Goal: Information Seeking & Learning: Learn about a topic

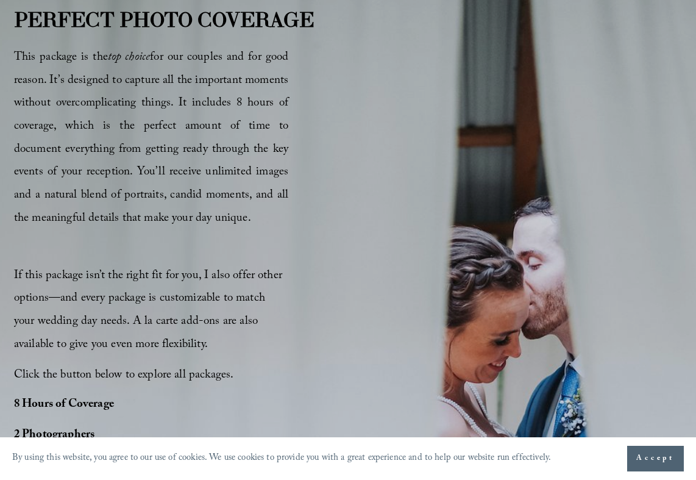
scroll to position [662, 0]
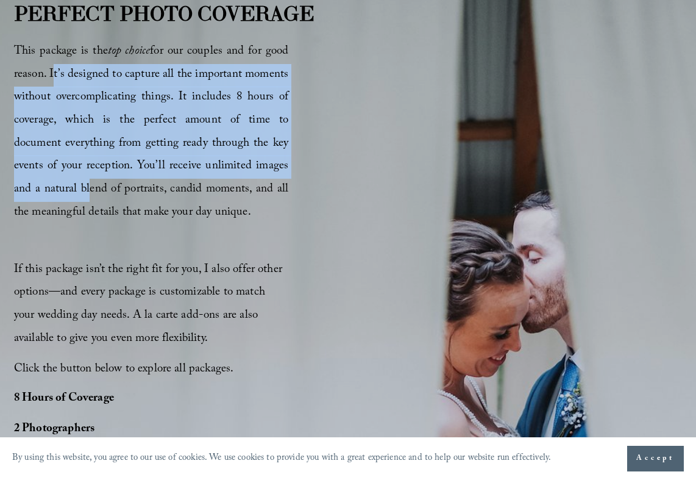
drag, startPoint x: 49, startPoint y: 69, endPoint x: 86, endPoint y: 190, distance: 125.5
click at [86, 190] on span "This package is the top choice for our couples and for good reason. It’s design…" at bounding box center [151, 132] width 274 height 180
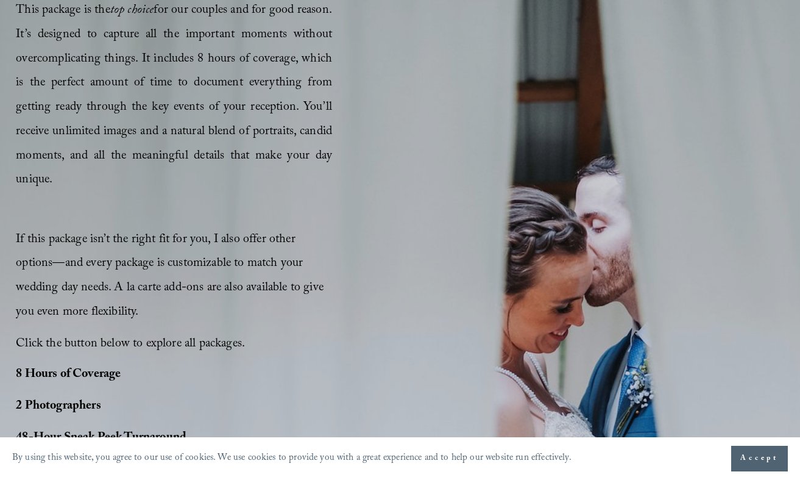
scroll to position [764, 0]
drag, startPoint x: 202, startPoint y: 55, endPoint x: 227, endPoint y: 170, distance: 117.2
click at [227, 170] on p "This package is the top choice for our couples and for good reason. It’s design…" at bounding box center [174, 96] width 316 height 194
drag, startPoint x: 201, startPoint y: 129, endPoint x: 221, endPoint y: 183, distance: 57.9
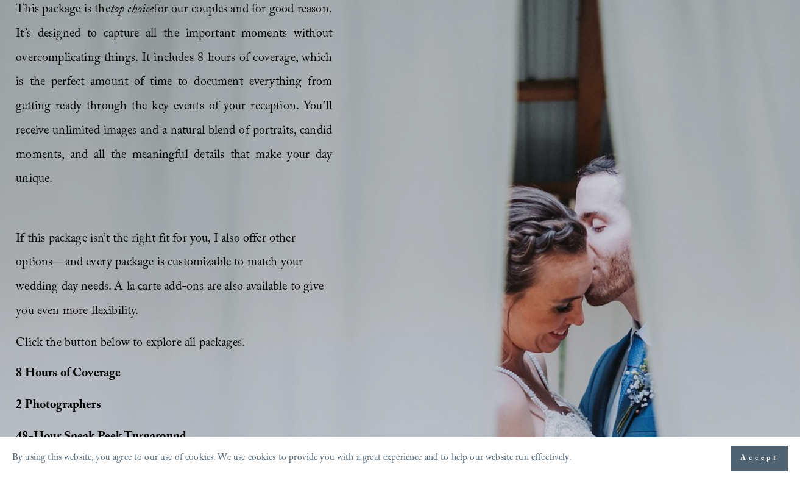
click at [221, 183] on p "This package is the top choice for our couples and for good reason. It’s design…" at bounding box center [174, 96] width 316 height 194
drag, startPoint x: 69, startPoint y: 127, endPoint x: 160, endPoint y: 179, distance: 104.9
click at [160, 179] on p "This package is the top choice for our couples and for good reason. It’s design…" at bounding box center [174, 96] width 316 height 194
copy span "You’ll receive unlimited images and a natural blend of portraits, candid moment…"
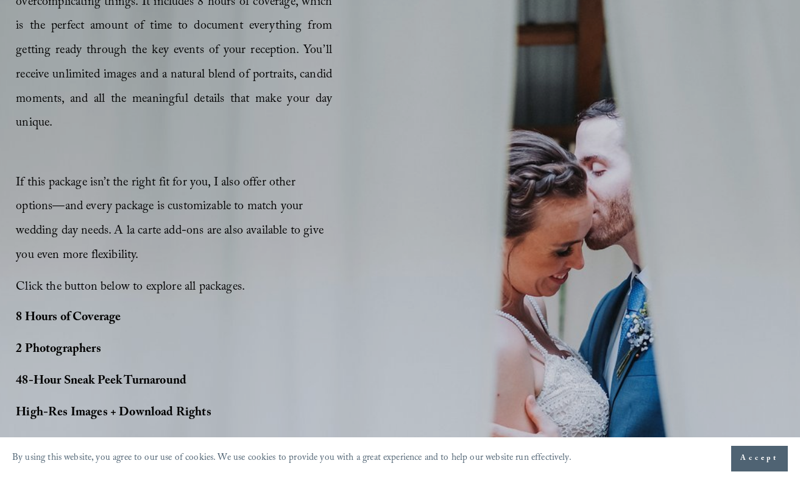
scroll to position [809, 0]
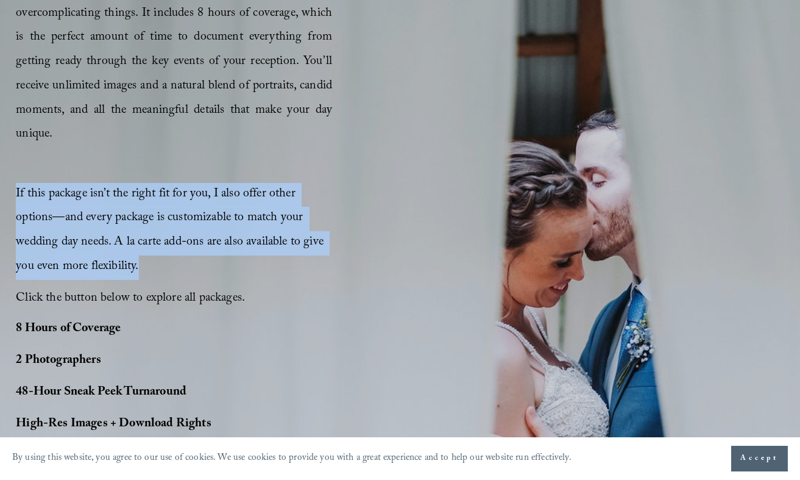
drag, startPoint x: 141, startPoint y: 263, endPoint x: 12, endPoint y: 187, distance: 149.7
click at [12, 187] on div "PERFECT PHOTO COVERAGE This package is the top choice for our couples and for g…" at bounding box center [400, 265] width 800 height 717
copy span "If this package isn’t the right fit for you, I also offer other options—and eve…"
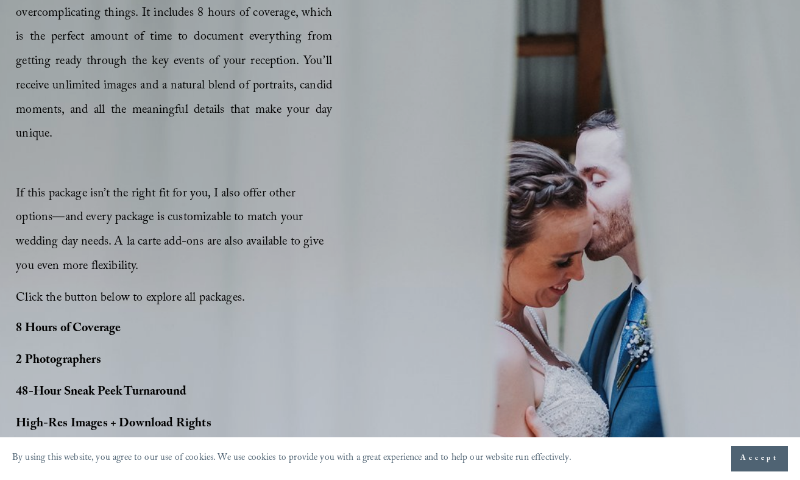
click at [256, 143] on p "This package is the top choice for our couples and for good reason. It’s design…" at bounding box center [174, 51] width 316 height 194
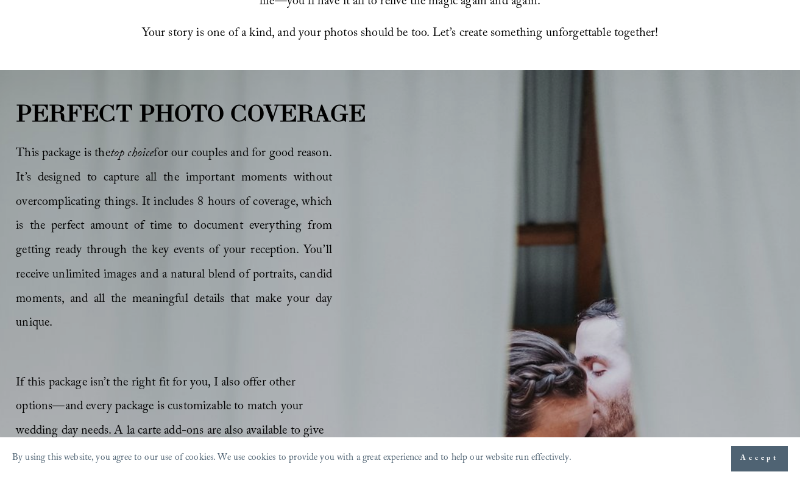
scroll to position [663, 0]
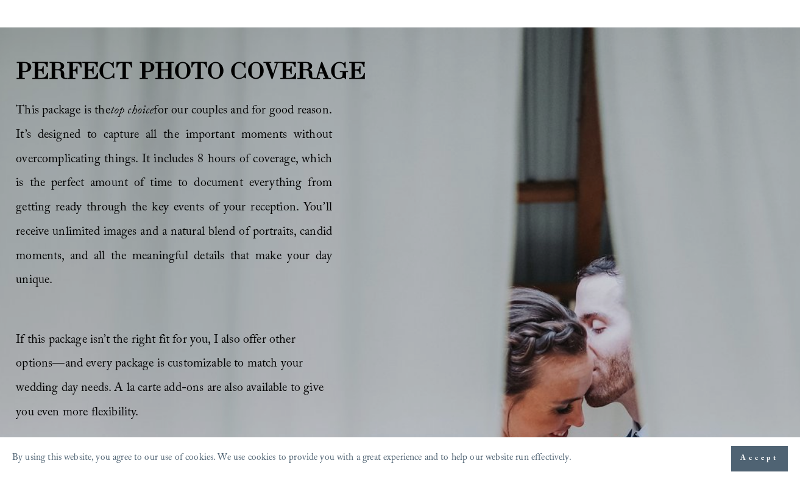
drag, startPoint x: 70, startPoint y: 230, endPoint x: 165, endPoint y: 277, distance: 106.0
click at [166, 277] on p "This package is the top choice for our couples and for good reason. It’s design…" at bounding box center [174, 197] width 316 height 194
copy span "You’ll receive unlimited images and a natural blend of portraits, candid moment…"
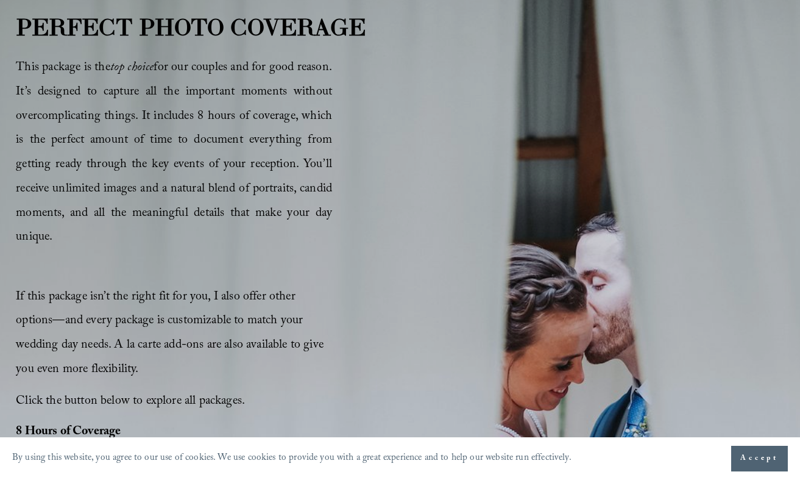
scroll to position [711, 0]
